Goal: Check status: Check status

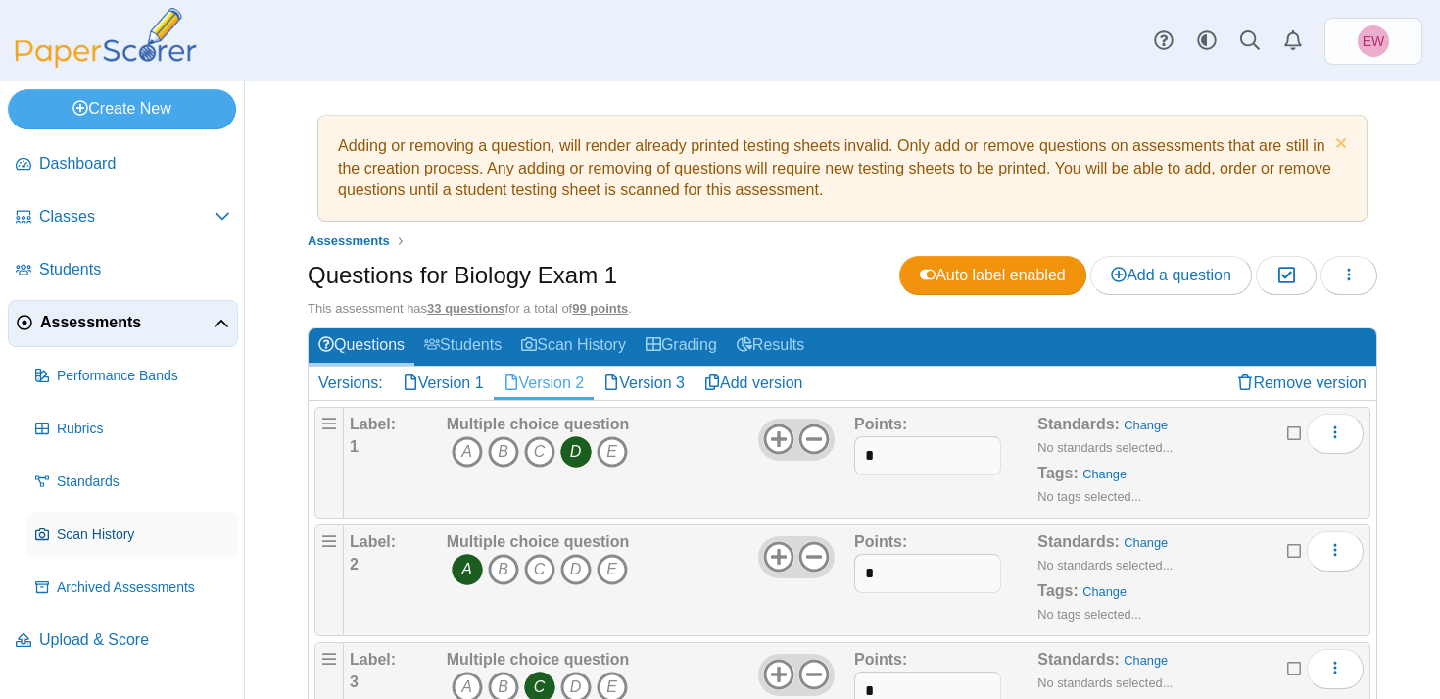
click at [89, 540] on span "Scan History" at bounding box center [143, 535] width 173 height 20
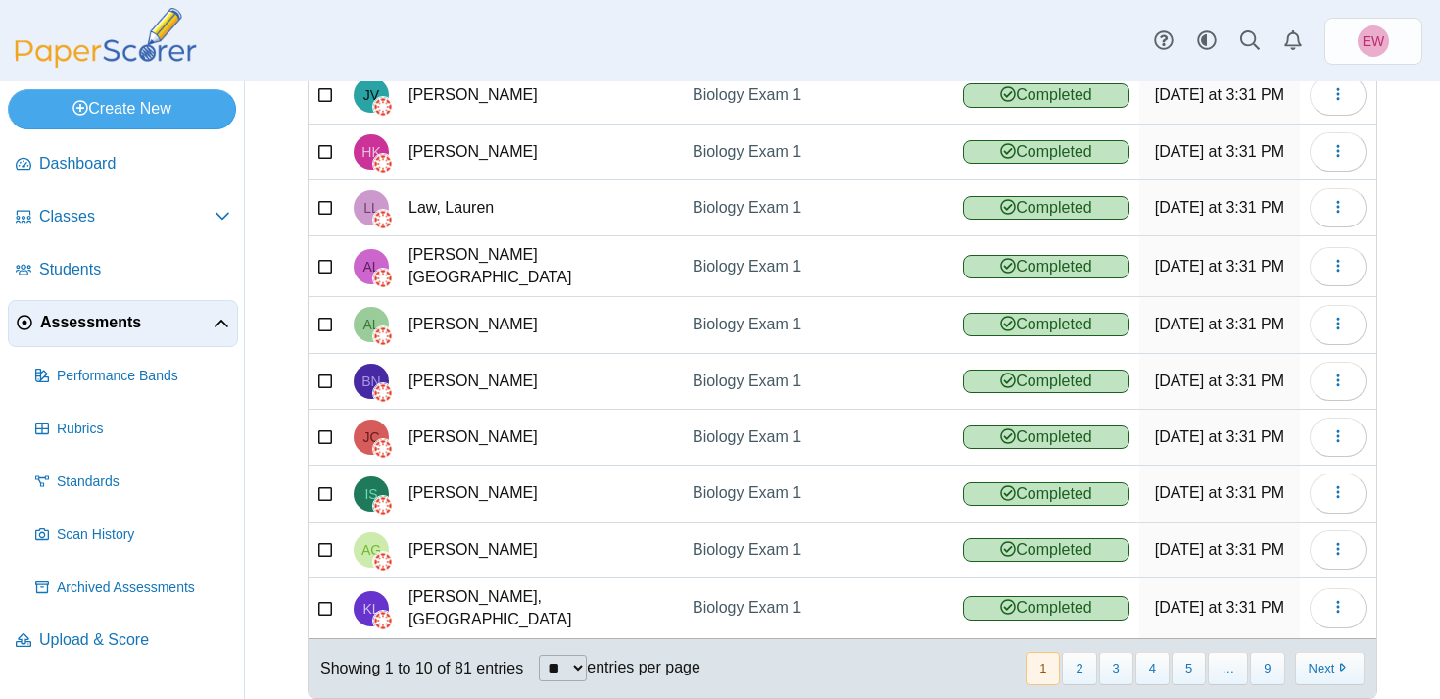
scroll to position [216, 0]
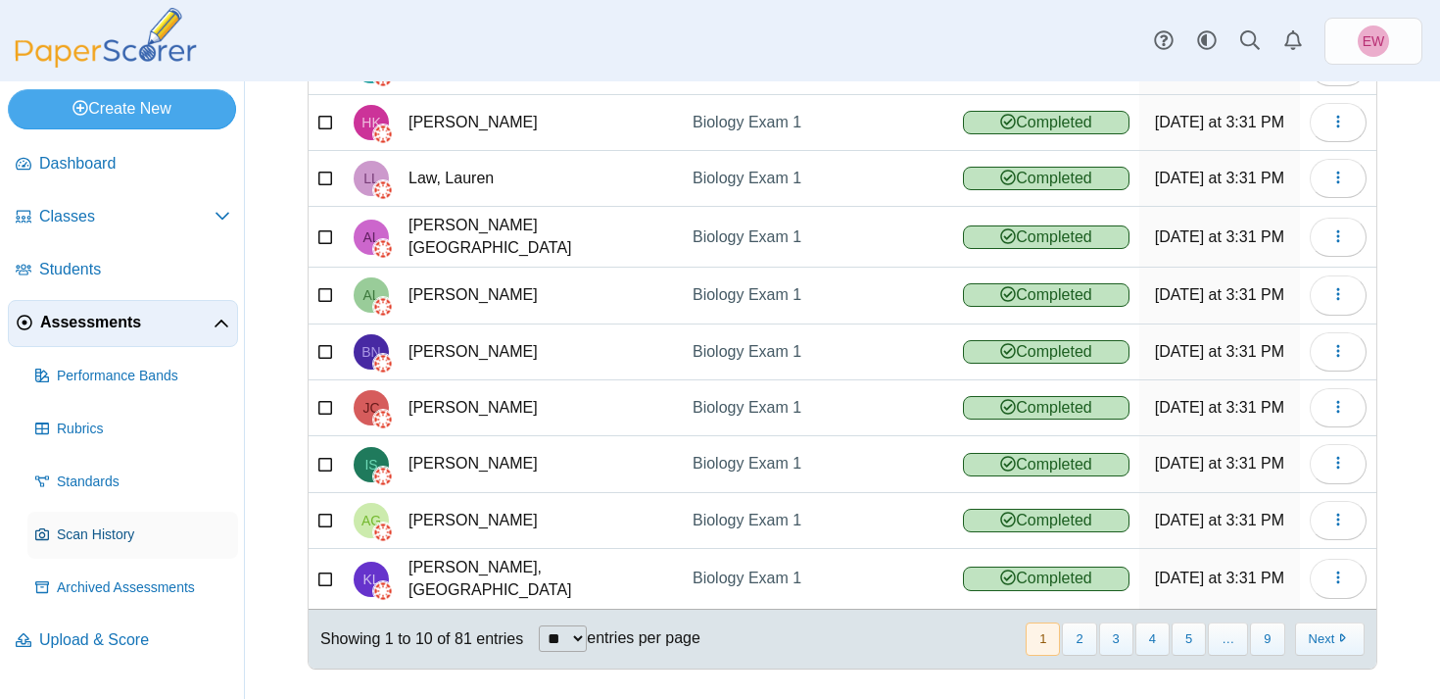
click at [92, 537] on span "Scan History" at bounding box center [143, 535] width 173 height 20
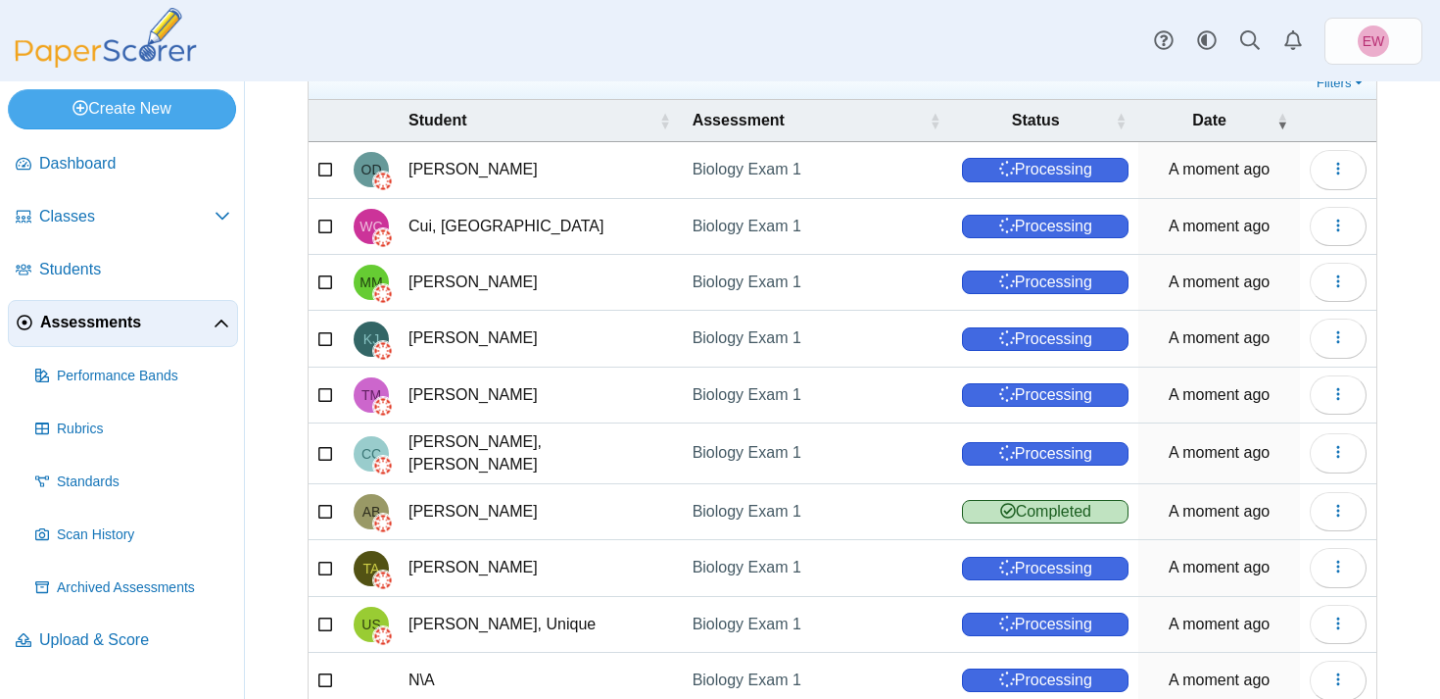
scroll to position [216, 0]
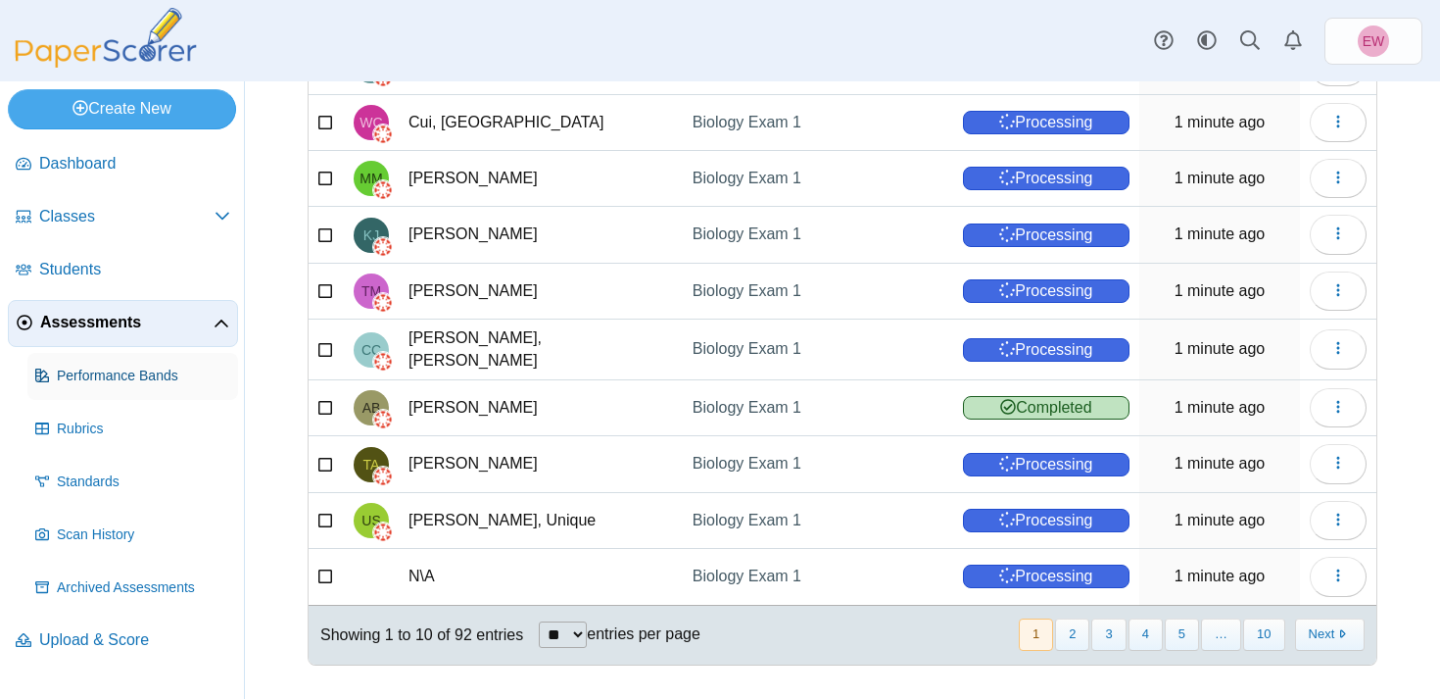
click at [144, 375] on span "Performance Bands" at bounding box center [143, 376] width 173 height 20
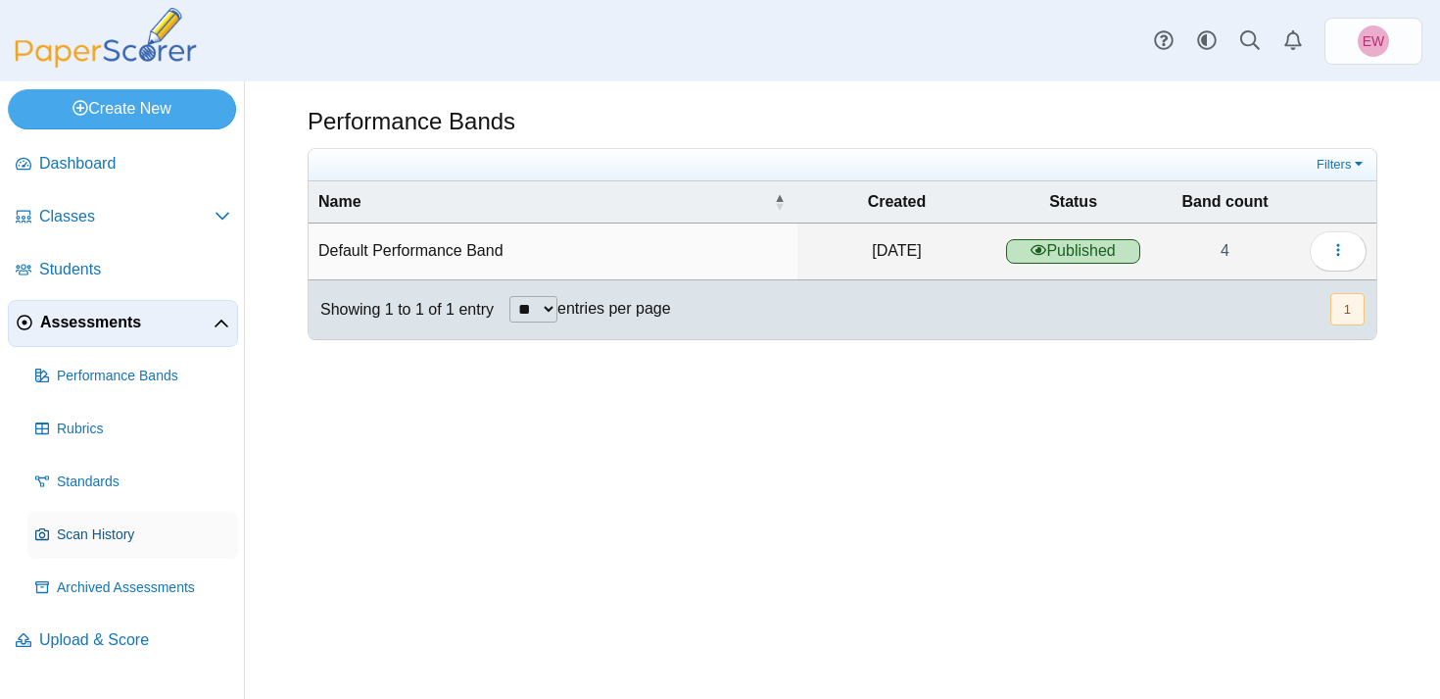
click at [103, 539] on span "Scan History" at bounding box center [143, 535] width 173 height 20
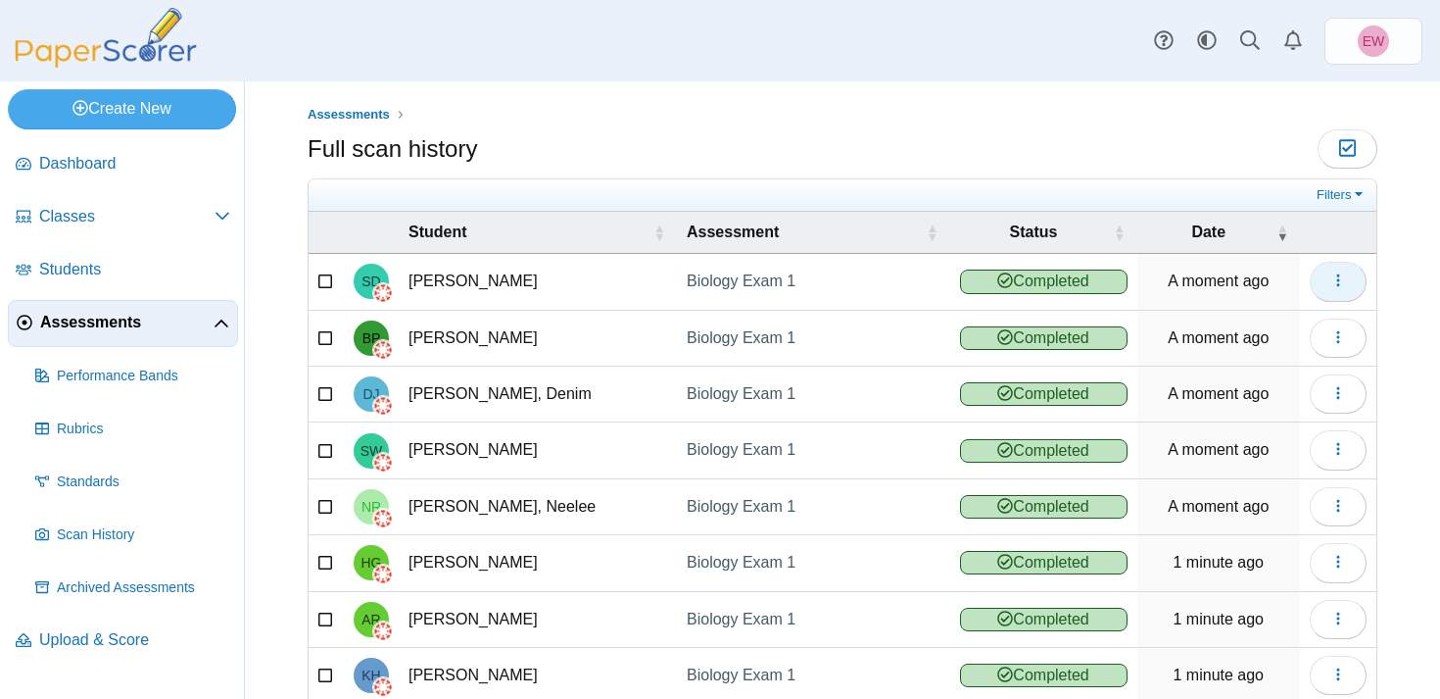
click at [1337, 282] on icon "button" at bounding box center [1339, 280] width 16 height 16
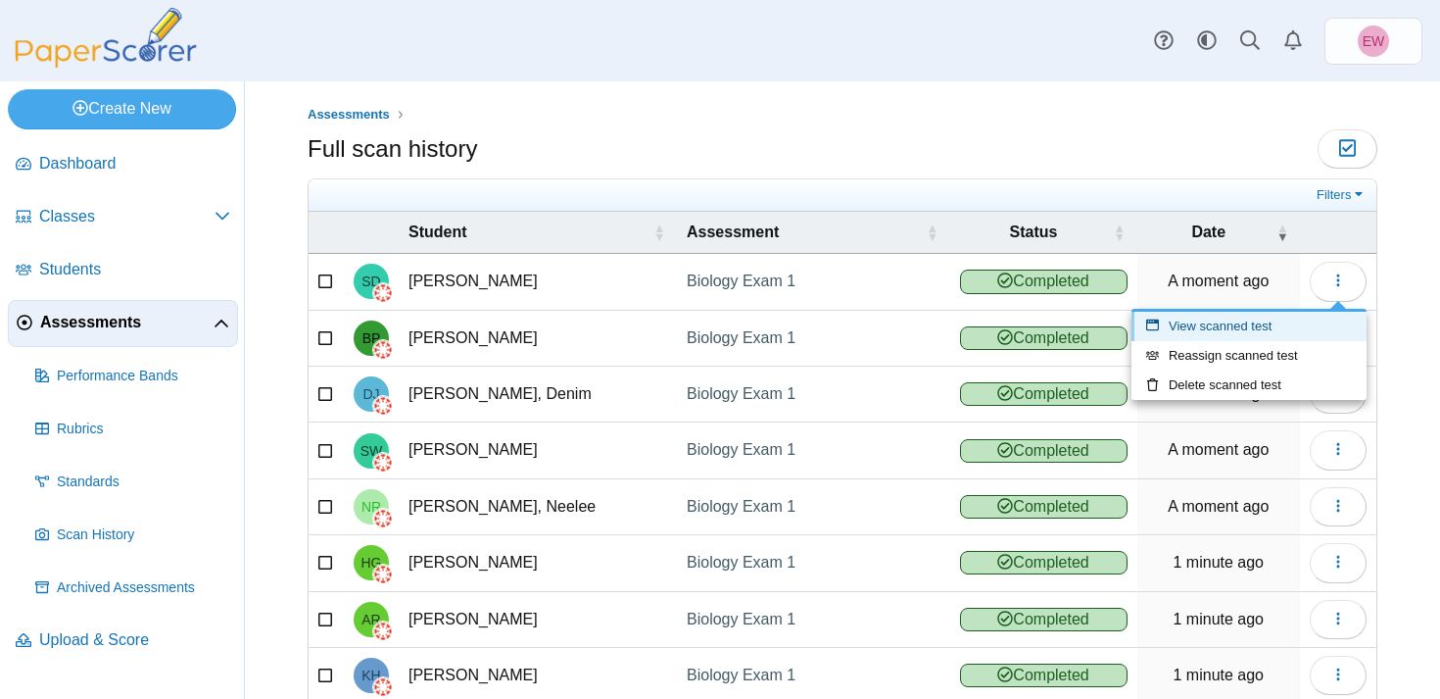
click at [1236, 324] on link "View scanned test" at bounding box center [1249, 326] width 235 height 29
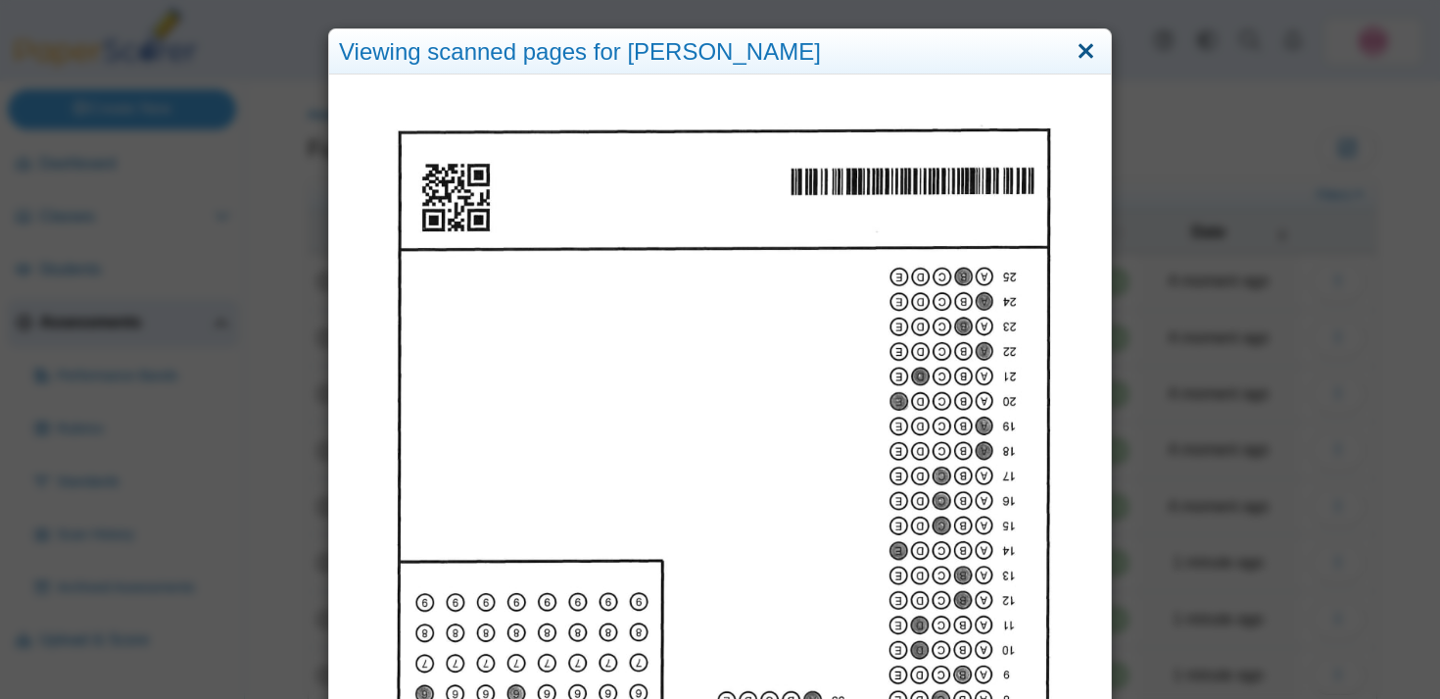
click at [1083, 48] on link "Close" at bounding box center [1086, 51] width 30 height 33
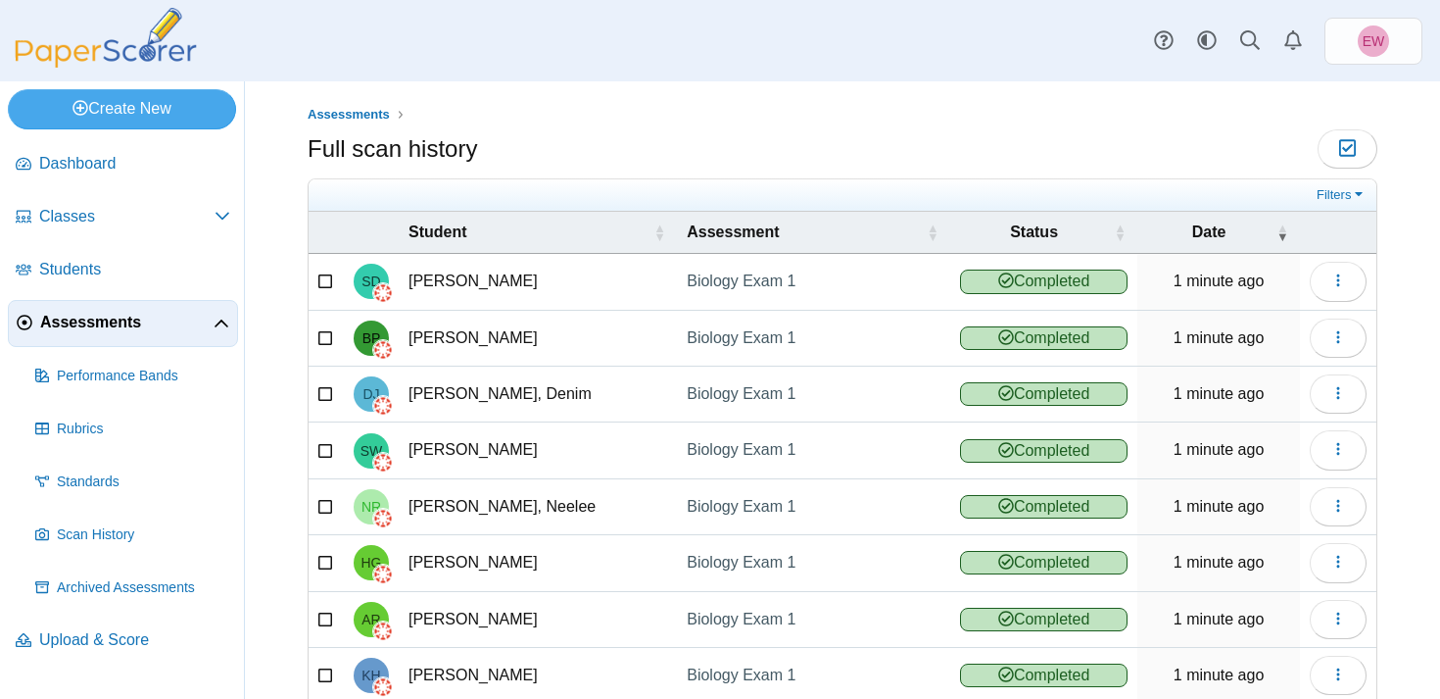
scroll to position [216, 0]
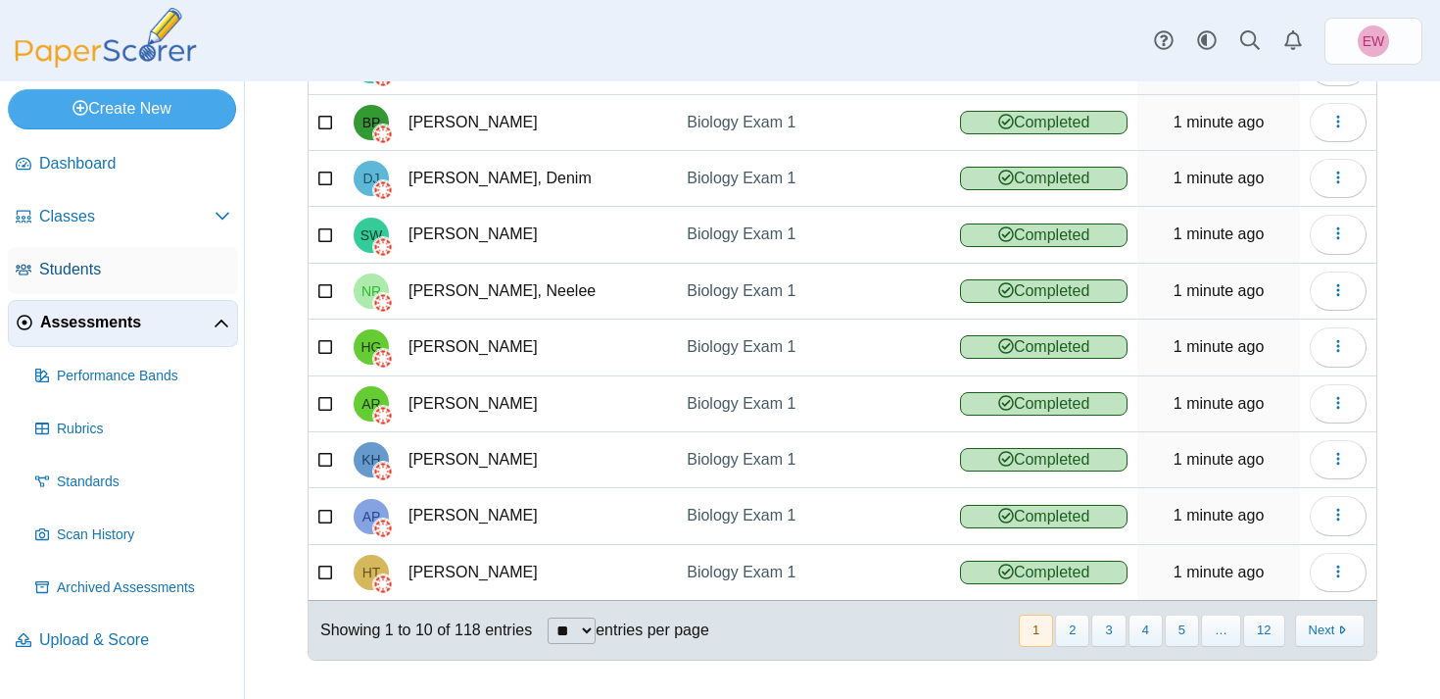
click at [67, 273] on span "Students" at bounding box center [134, 270] width 191 height 22
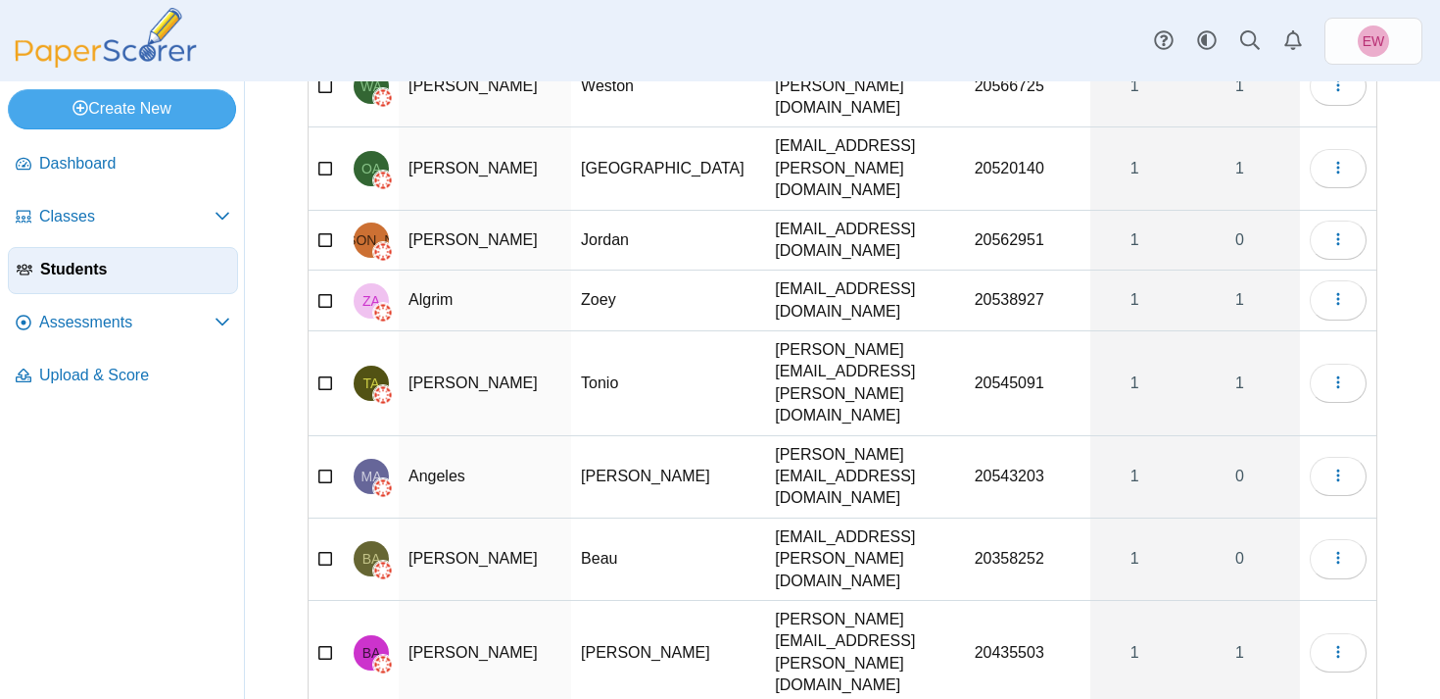
scroll to position [203, 0]
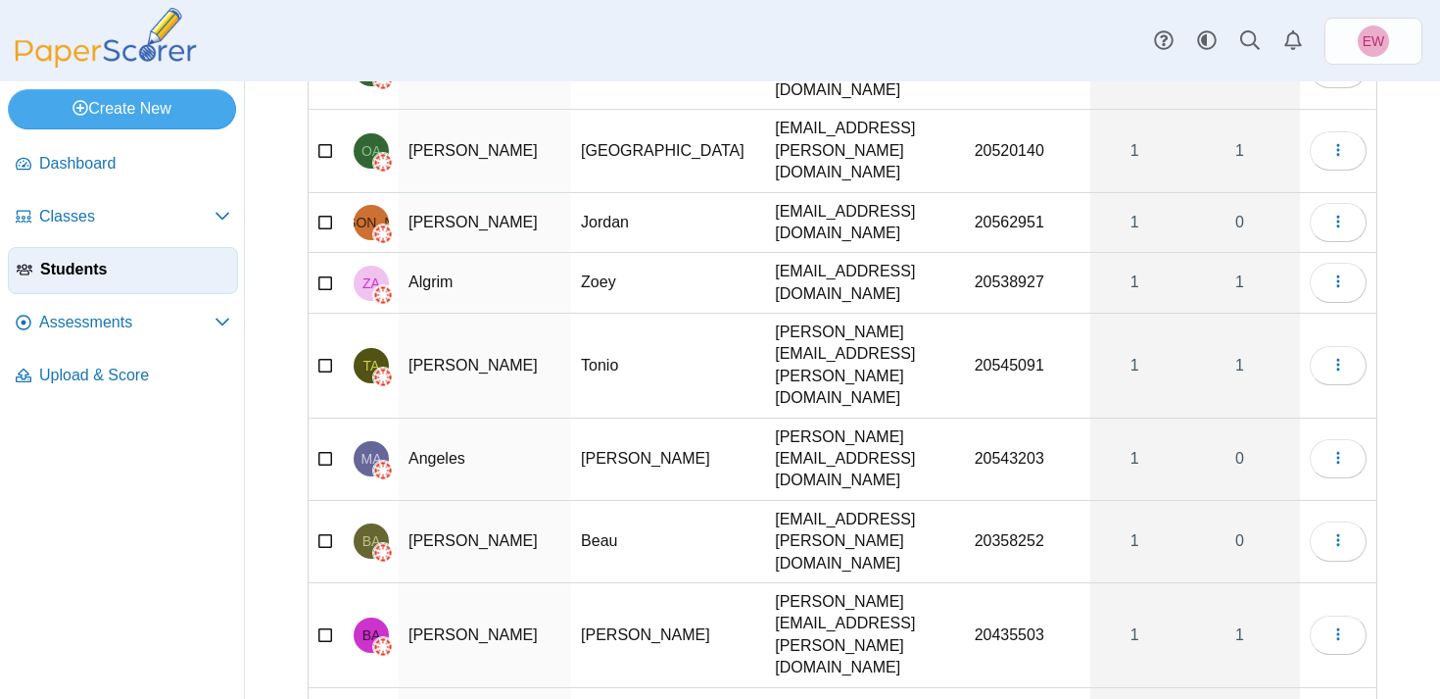
select select "***"
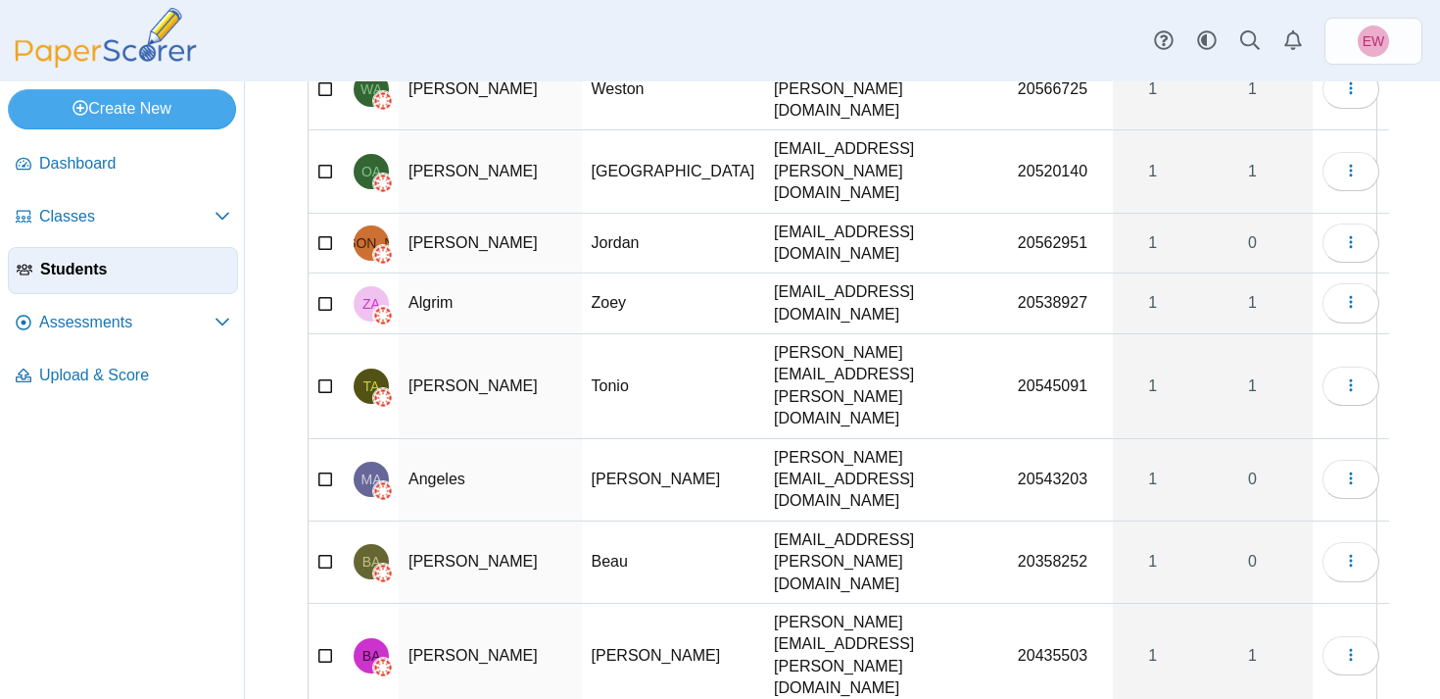
scroll to position [0, 0]
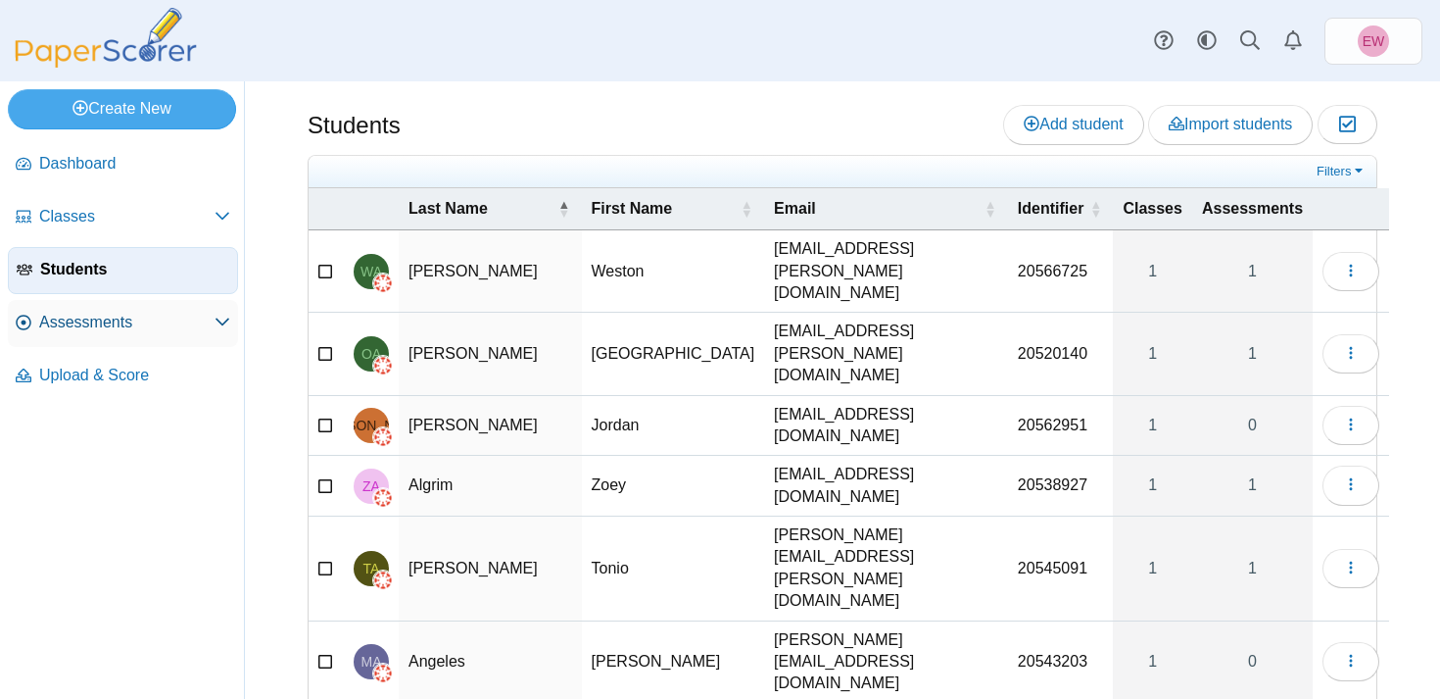
click at [77, 321] on span "Assessments" at bounding box center [126, 323] width 175 height 22
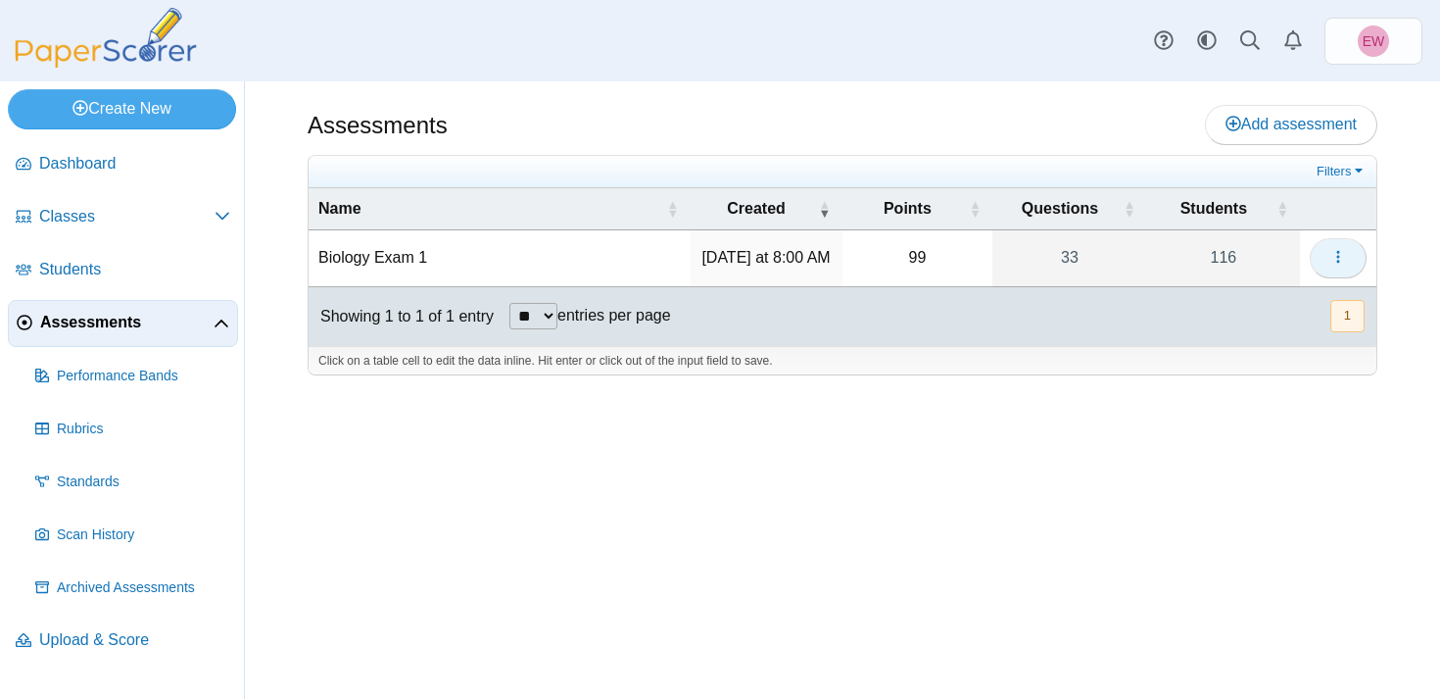
click at [1338, 264] on use "button" at bounding box center [1337, 257] width 3 height 13
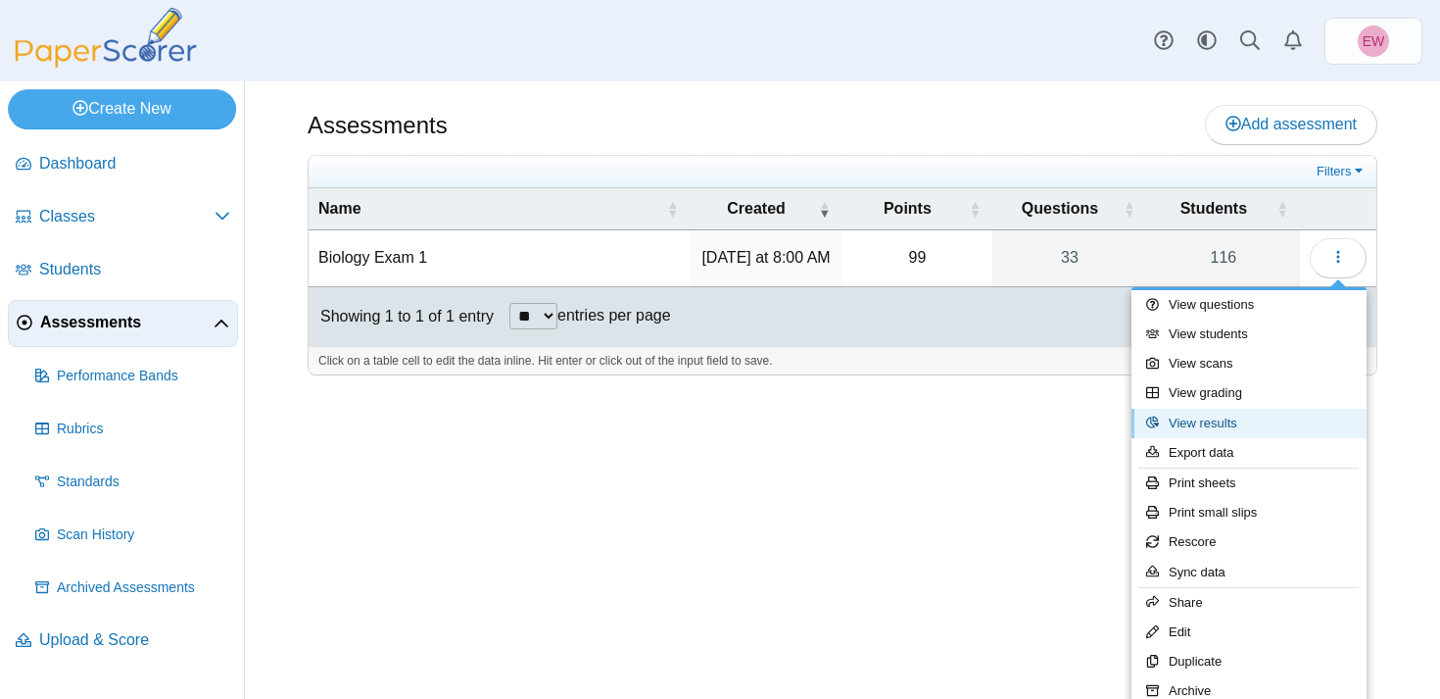
click at [1258, 425] on link "View results" at bounding box center [1249, 423] width 235 height 29
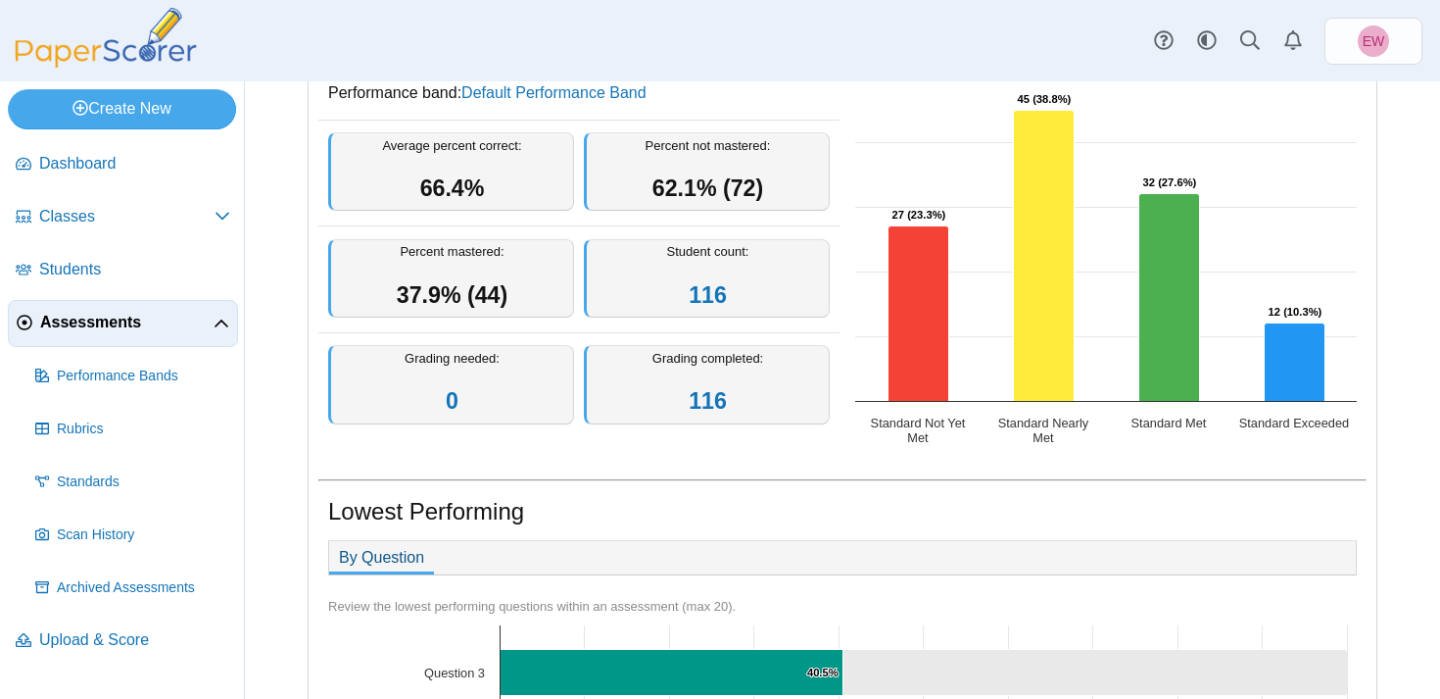
scroll to position [202, 0]
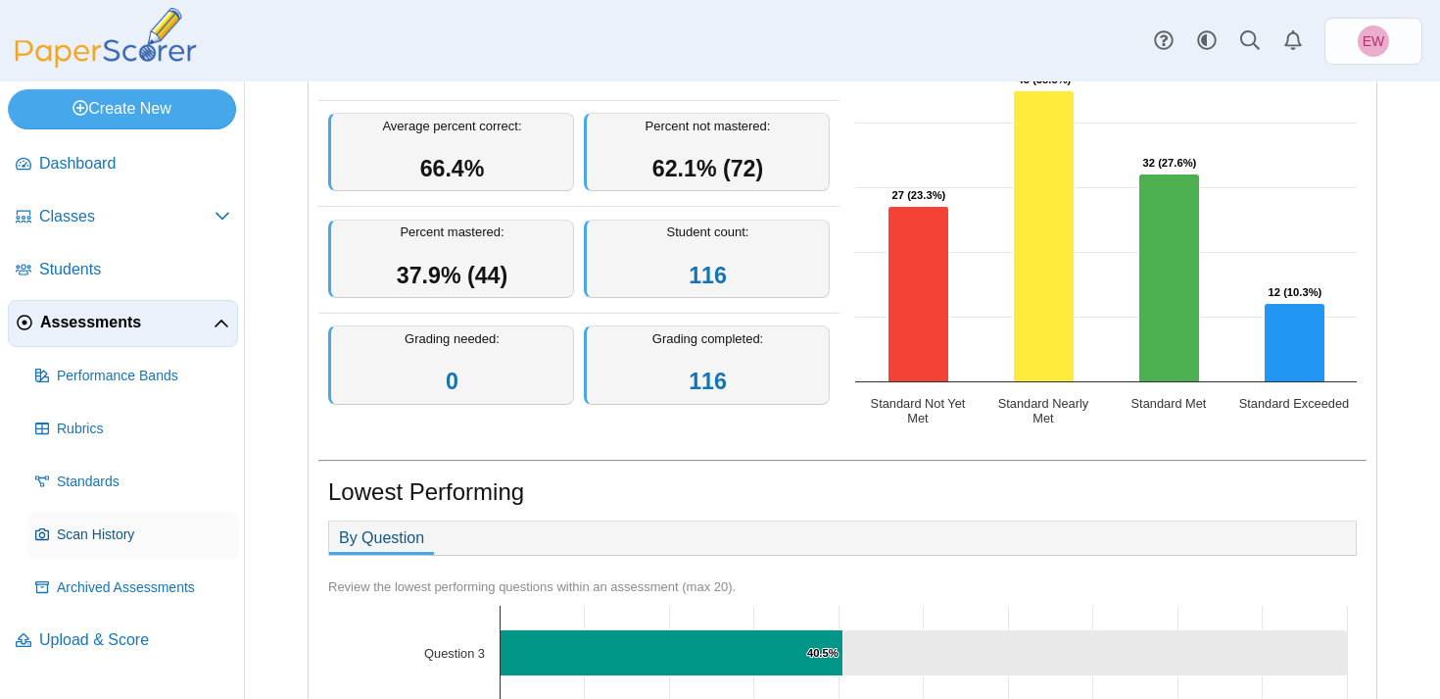
click at [86, 539] on span "Scan History" at bounding box center [143, 535] width 173 height 20
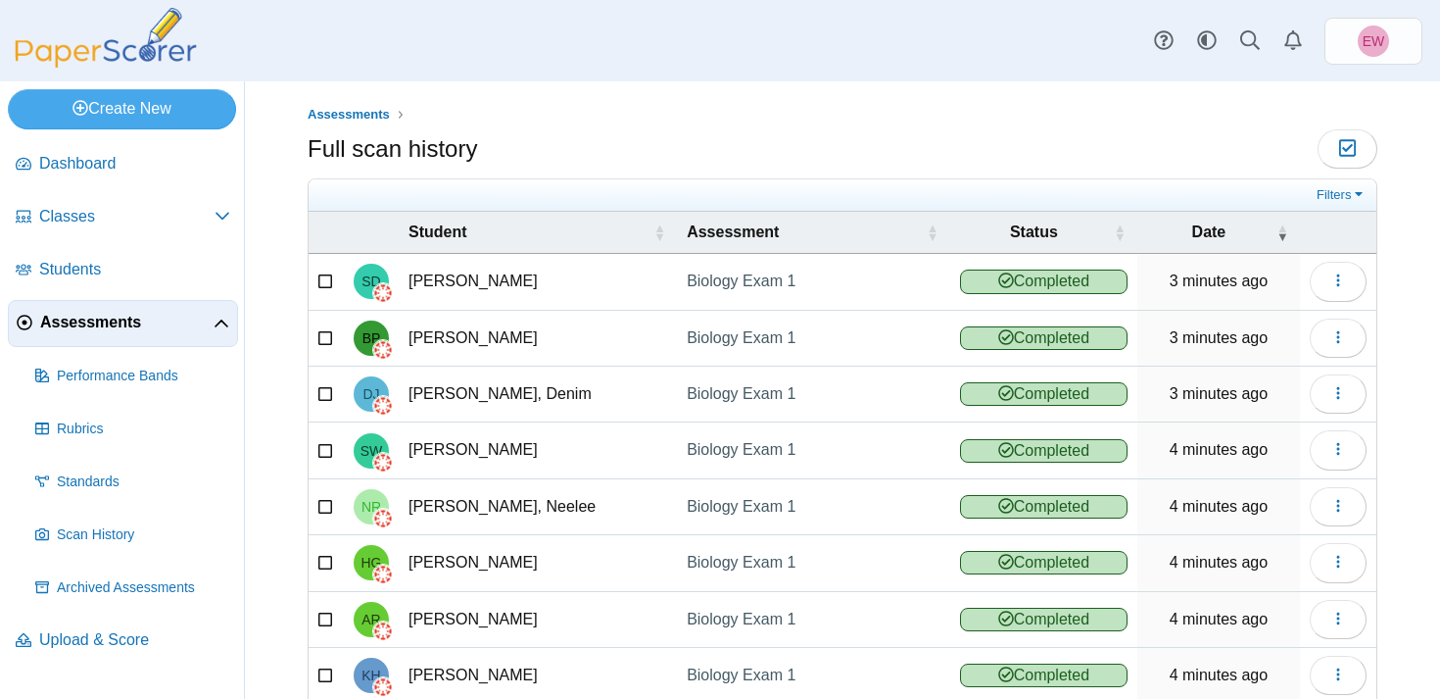
click at [99, 319] on span "Assessments" at bounding box center [126, 323] width 173 height 22
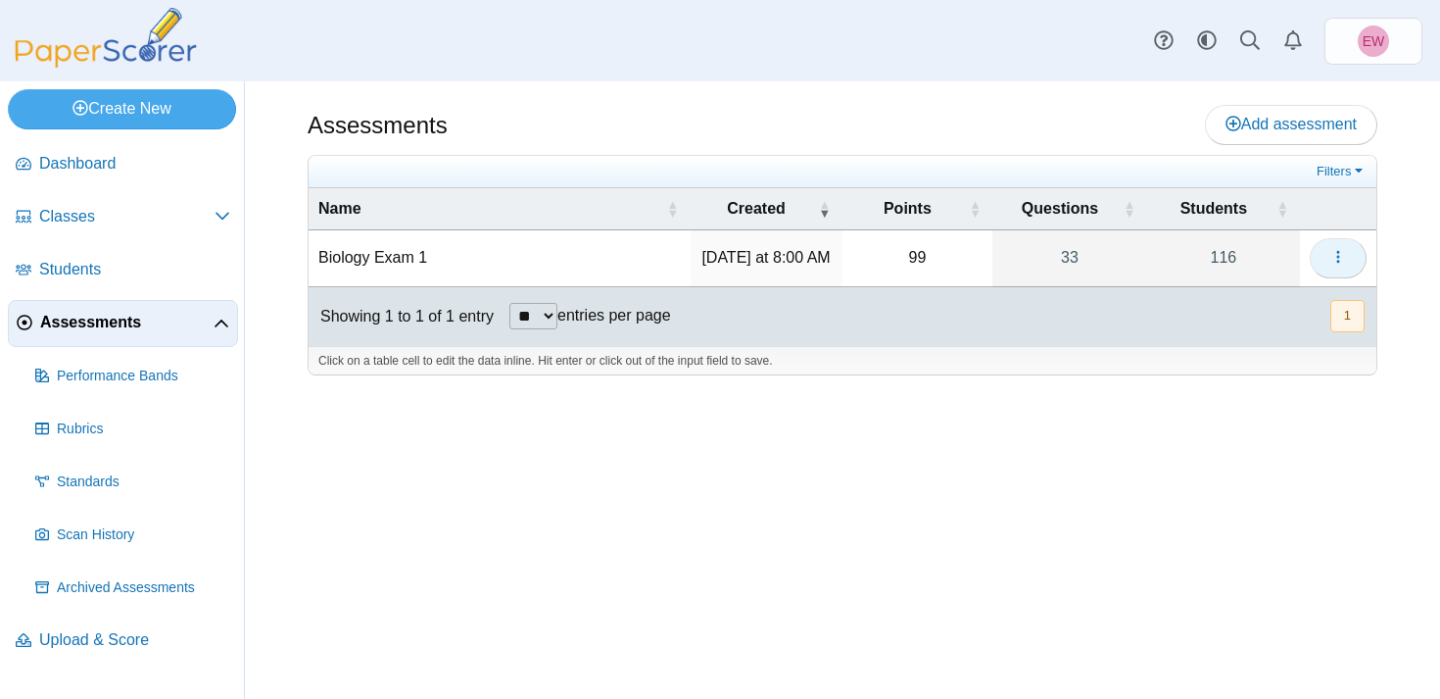
click at [1343, 263] on icon "button" at bounding box center [1339, 257] width 16 height 16
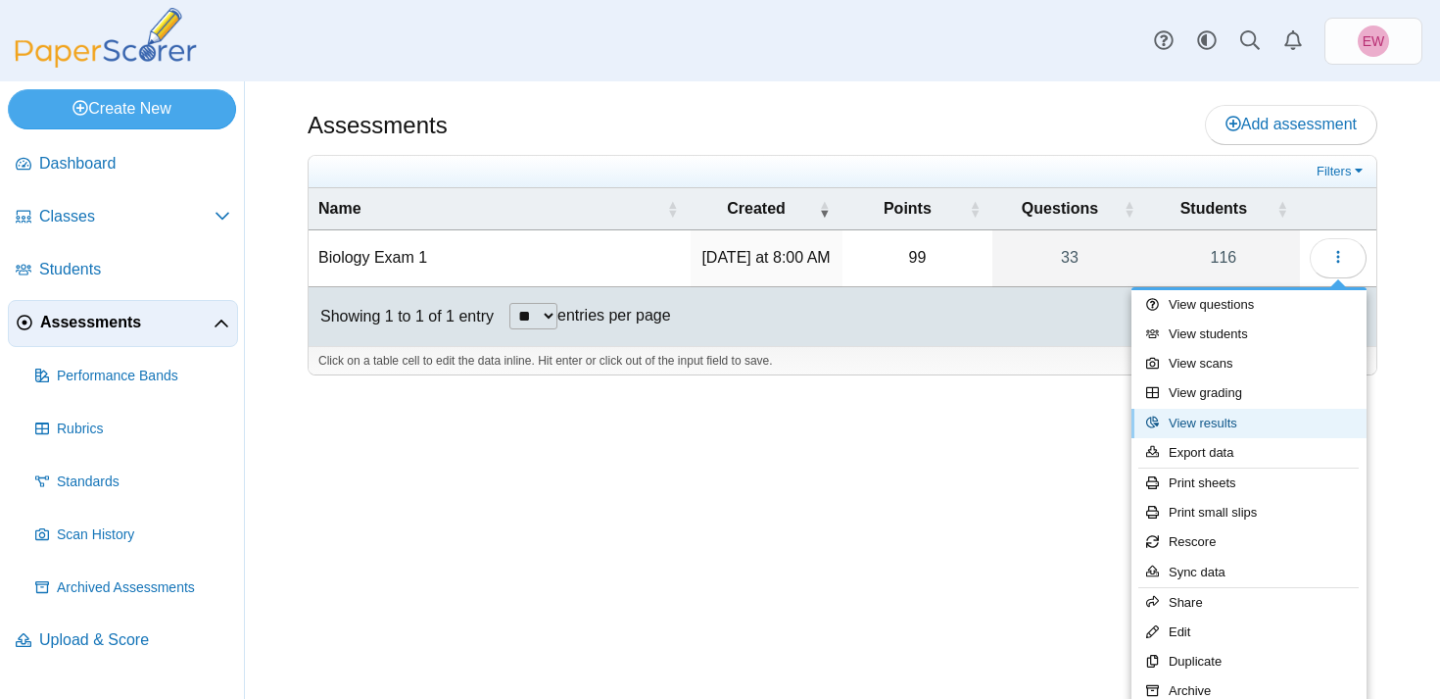
click at [1235, 424] on link "View results" at bounding box center [1249, 423] width 235 height 29
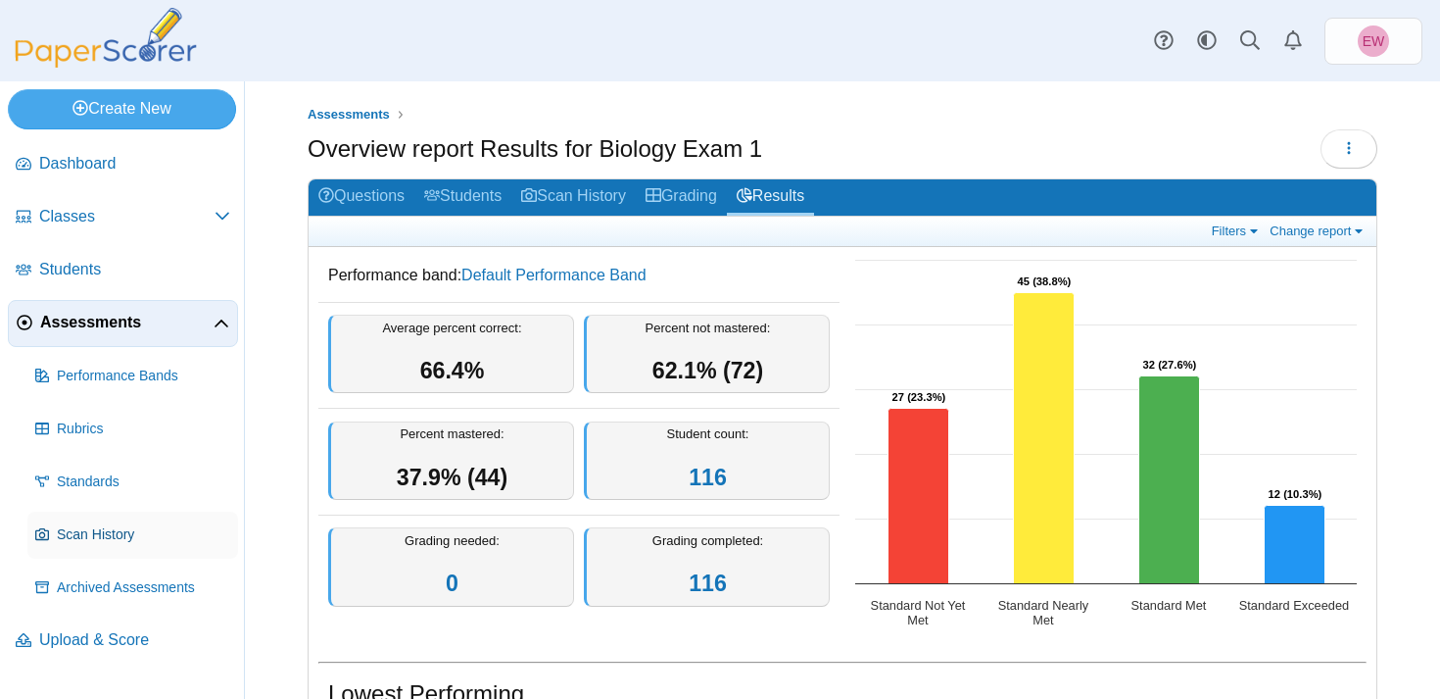
click at [88, 539] on span "Scan History" at bounding box center [143, 535] width 173 height 20
